Goal: Information Seeking & Learning: Learn about a topic

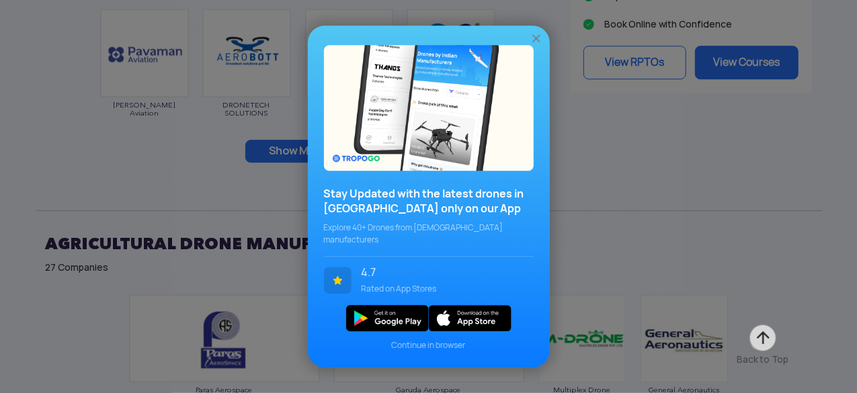
scroll to position [2095, 0]
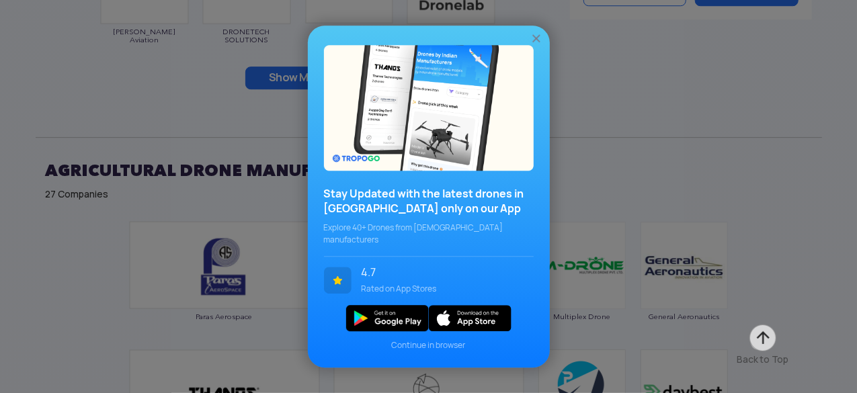
click at [541, 41] on img at bounding box center [536, 38] width 13 height 13
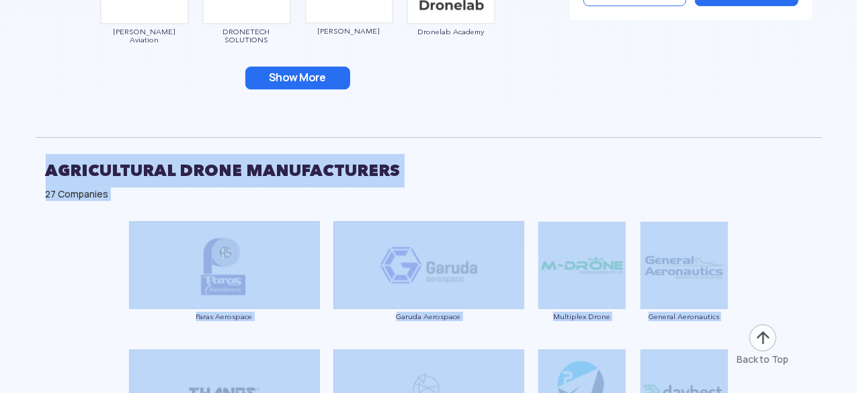
drag, startPoint x: 857, startPoint y: 93, endPoint x: 859, endPoint y: 134, distance: 41.1
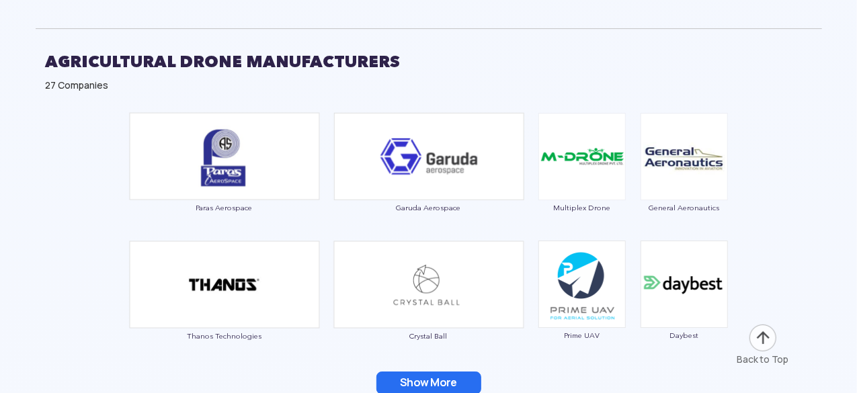
scroll to position [2180, 0]
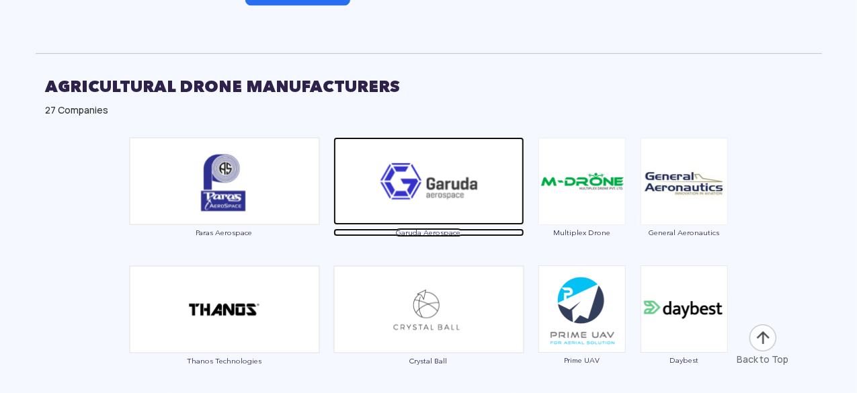
click at [435, 182] on img at bounding box center [429, 181] width 191 height 88
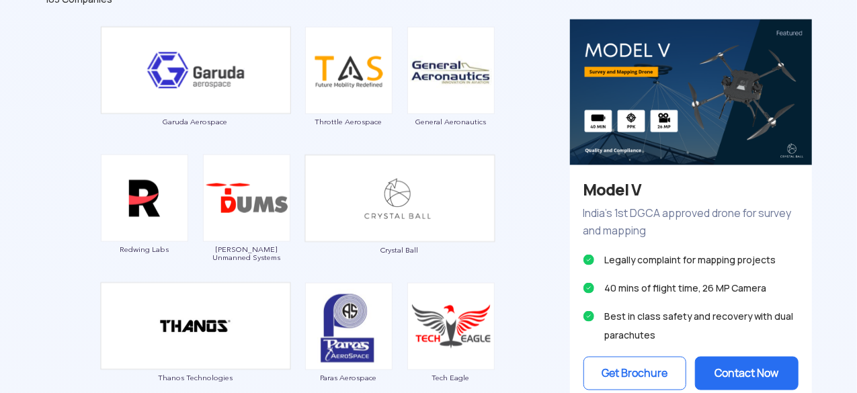
scroll to position [772, 0]
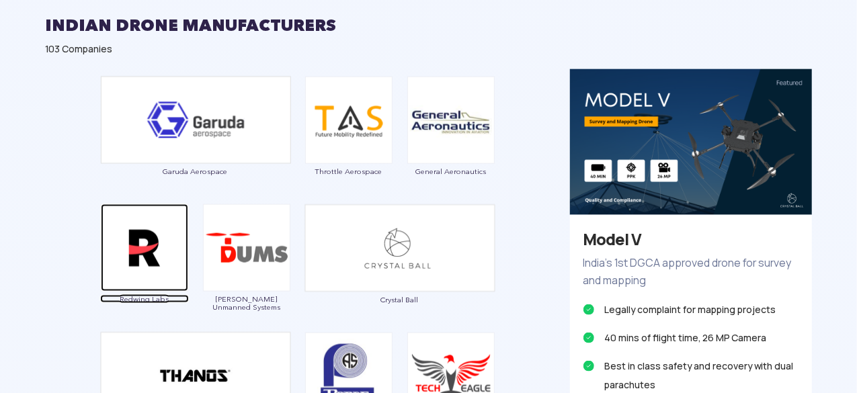
click at [139, 276] on img at bounding box center [144, 247] width 87 height 87
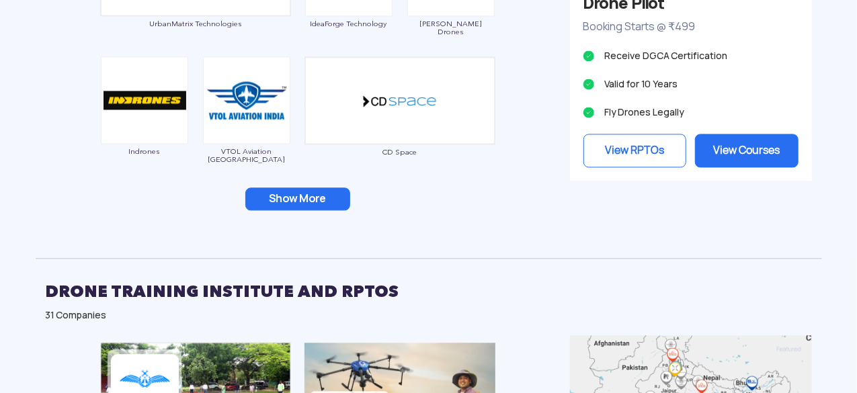
scroll to position [1420, 0]
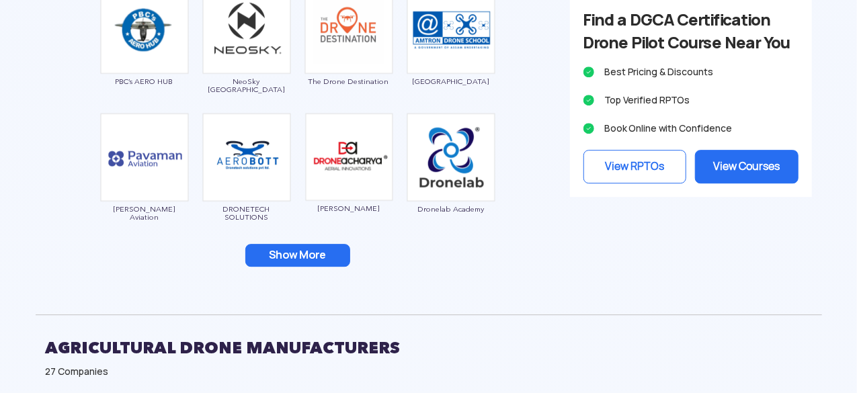
scroll to position [1905, 0]
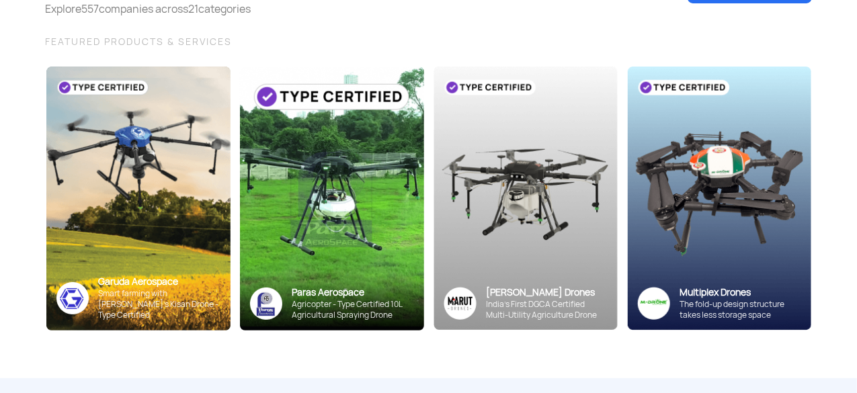
scroll to position [0, 0]
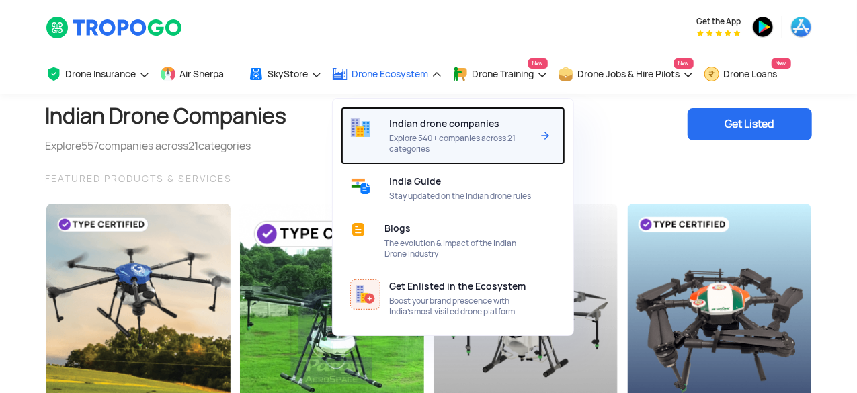
click at [432, 139] on span "Explore 540+ companies across 21 categories" at bounding box center [461, 144] width 142 height 22
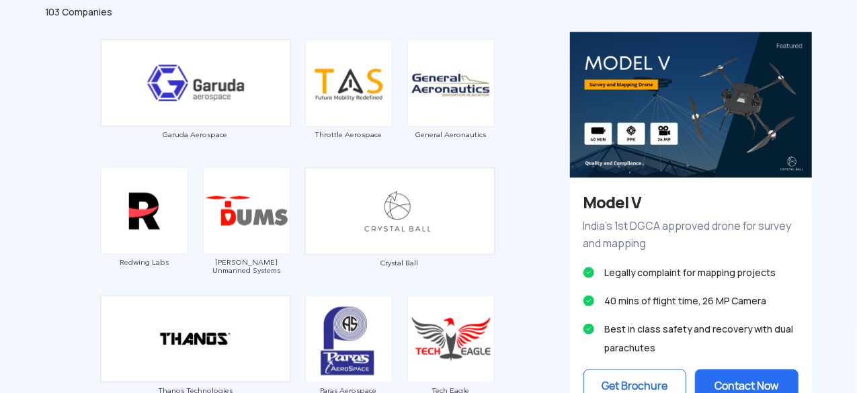
scroll to position [822, 0]
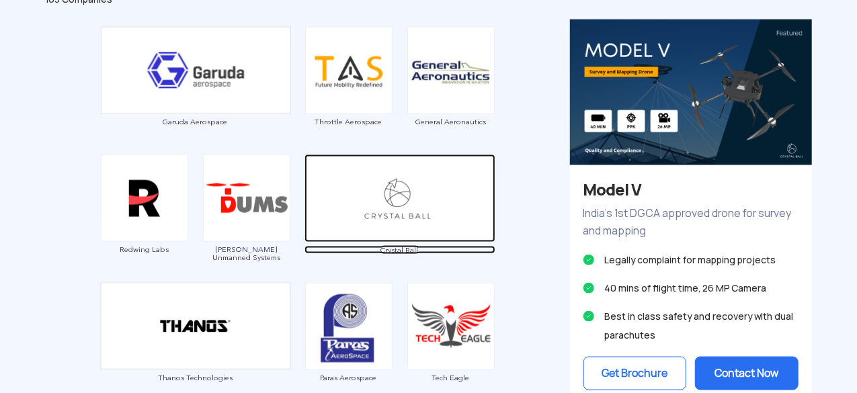
click at [358, 194] on img at bounding box center [400, 199] width 191 height 88
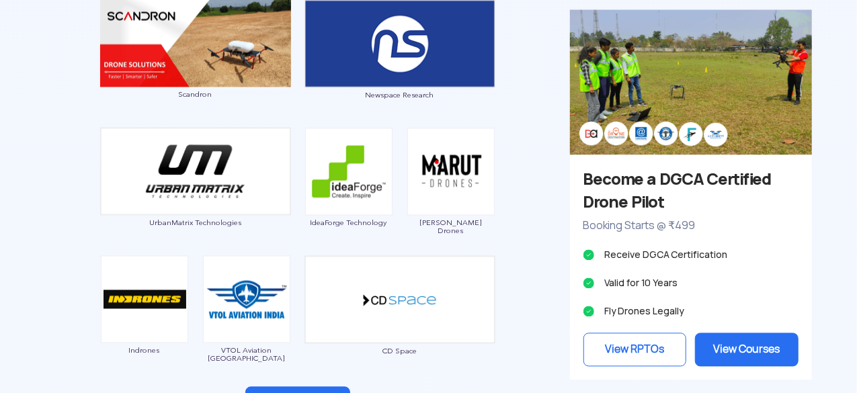
scroll to position [1258, 0]
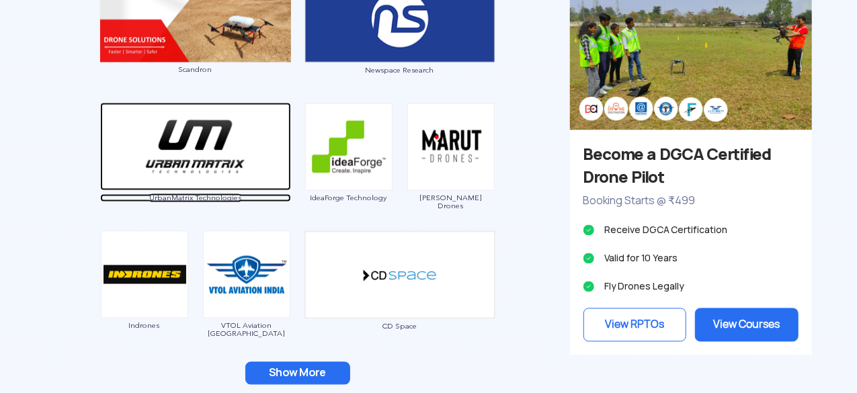
click at [235, 171] on img at bounding box center [195, 147] width 191 height 88
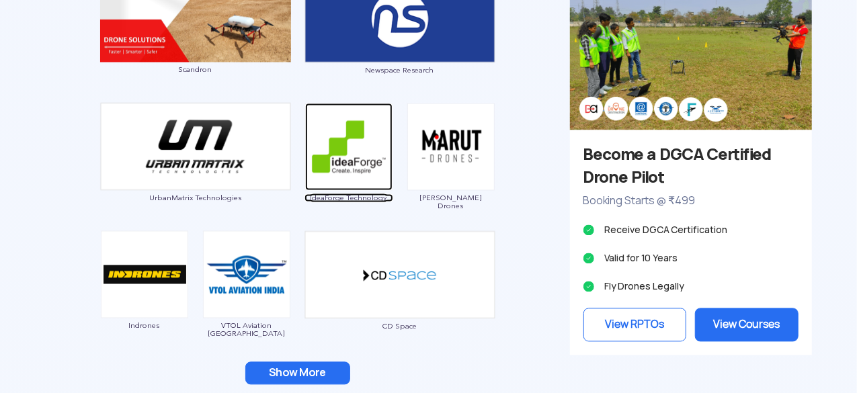
click at [347, 157] on img at bounding box center [348, 147] width 87 height 87
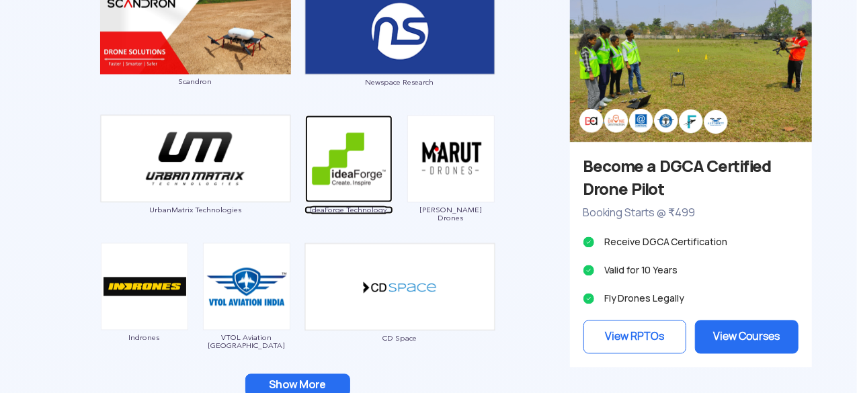
scroll to position [1221, 0]
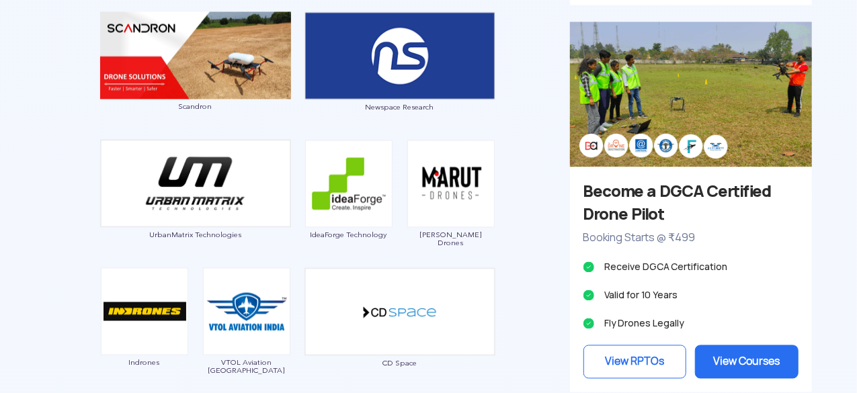
drag, startPoint x: 857, startPoint y: 55, endPoint x: 859, endPoint y: 18, distance: 37.1
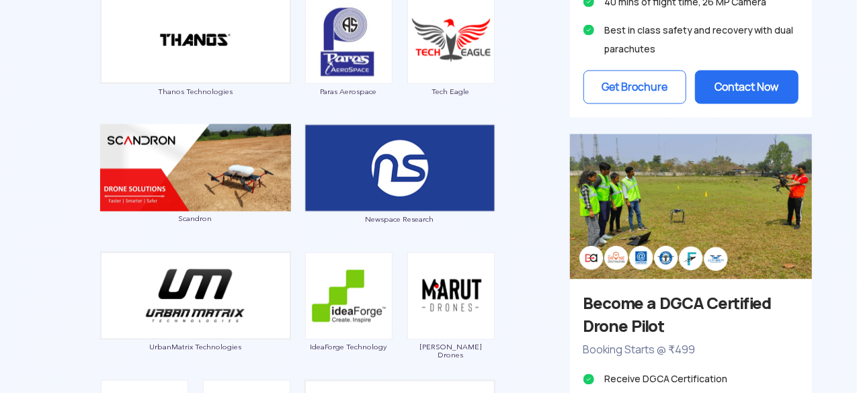
scroll to position [1108, 0]
click at [411, 28] on img at bounding box center [451, 40] width 87 height 87
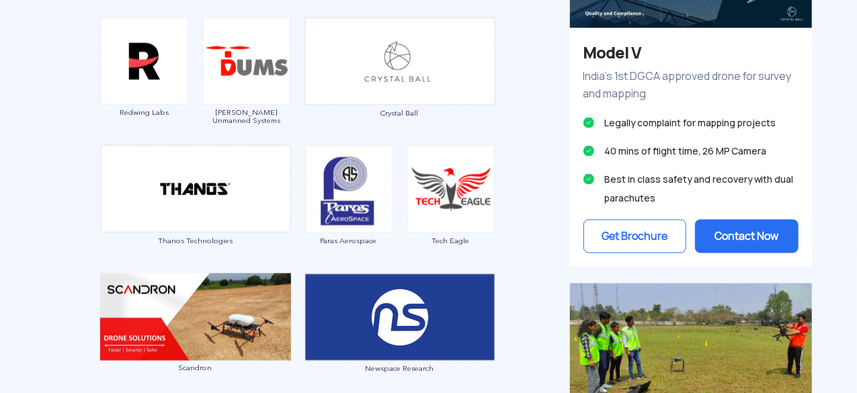
scroll to position [1046, 0]
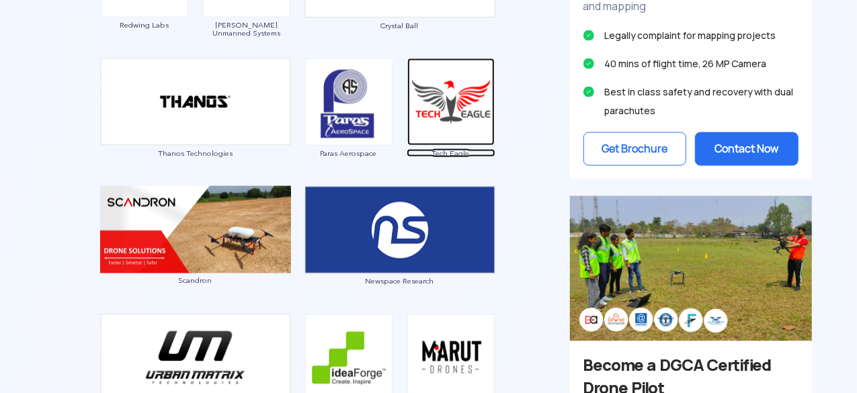
click at [434, 116] on img at bounding box center [451, 102] width 87 height 87
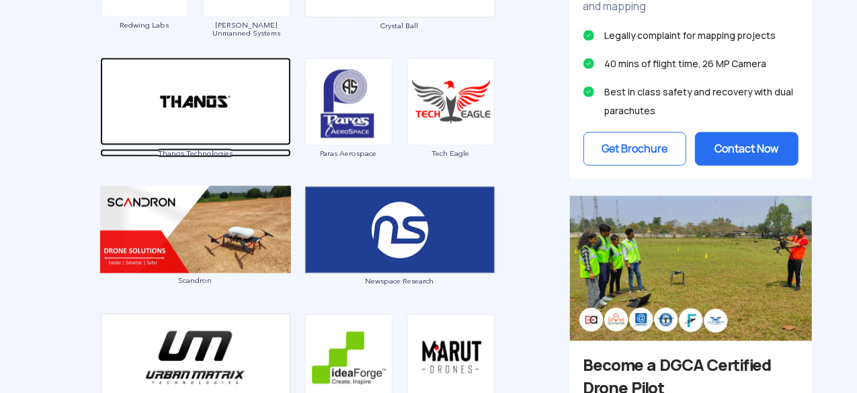
click at [243, 140] on img at bounding box center [195, 102] width 191 height 88
